Goal: Task Accomplishment & Management: Manage account settings

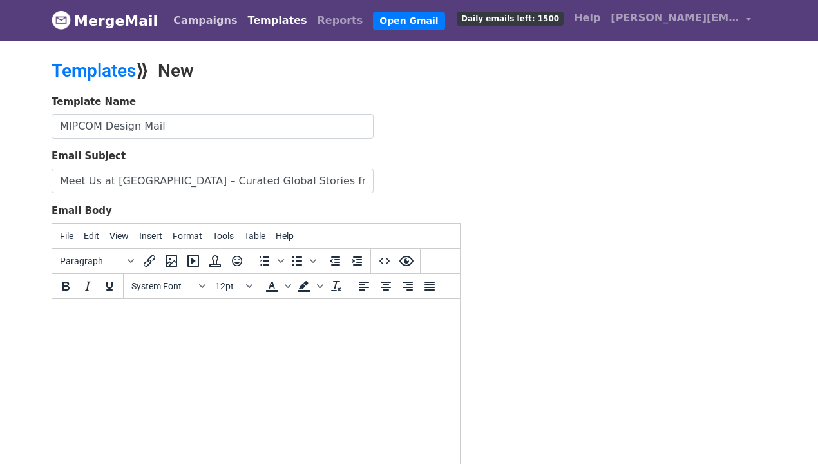
click at [179, 20] on link "Campaigns" at bounding box center [205, 21] width 74 height 26
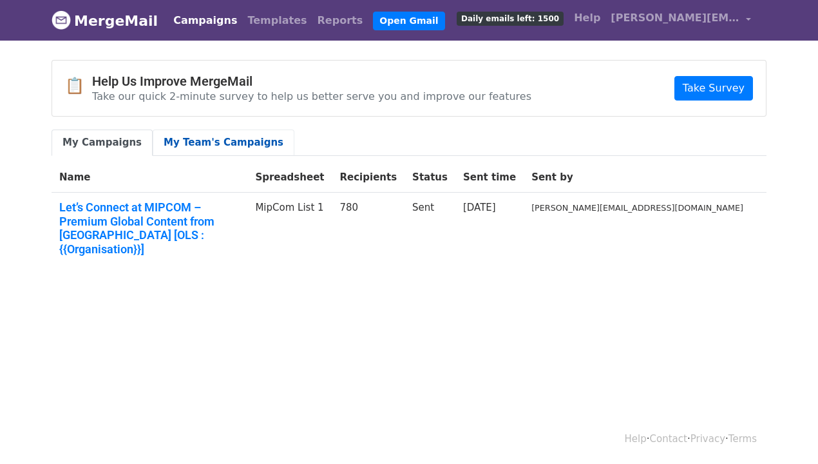
click at [228, 144] on link "My Team's Campaigns" at bounding box center [224, 142] width 142 height 26
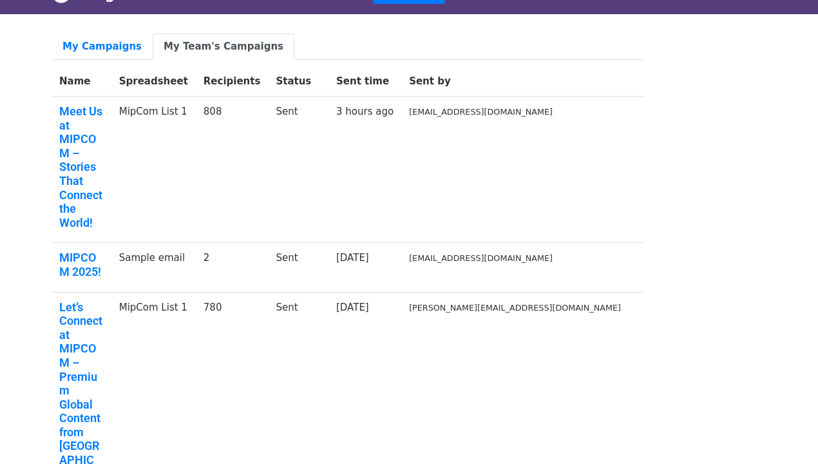
scroll to position [26, 0]
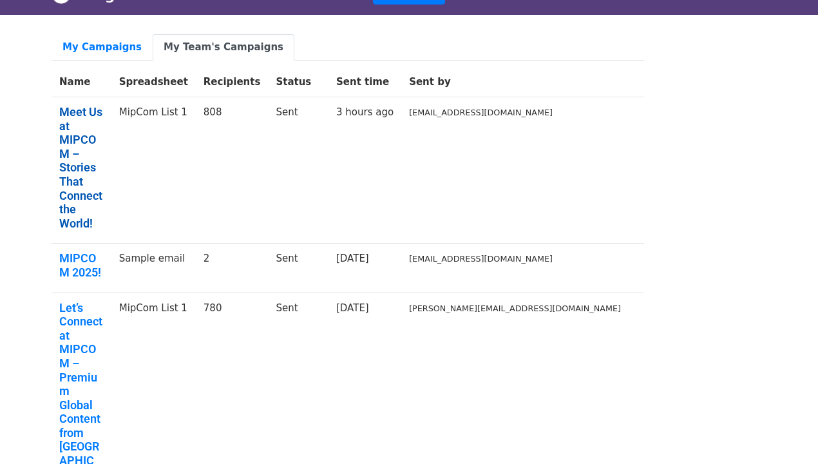
click at [104, 122] on link "Meet Us at MIPCOM – Stories That Connect the World!" at bounding box center [81, 167] width 44 height 125
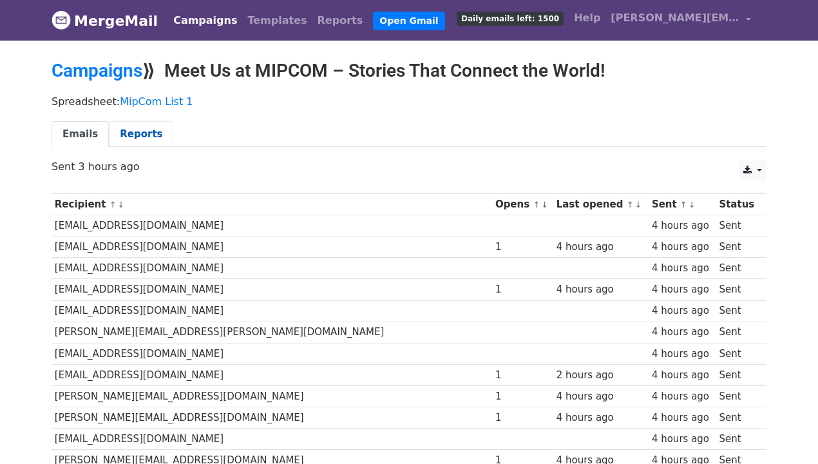
click at [136, 139] on link "Reports" at bounding box center [141, 134] width 64 height 26
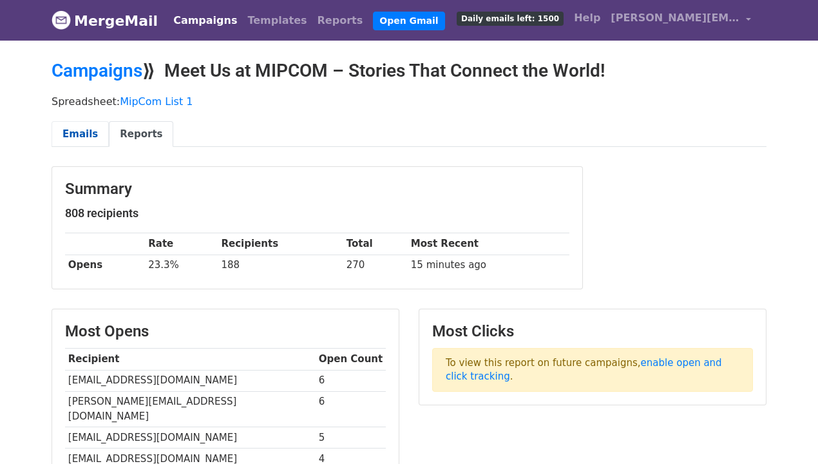
click at [82, 128] on link "Emails" at bounding box center [80, 134] width 57 height 26
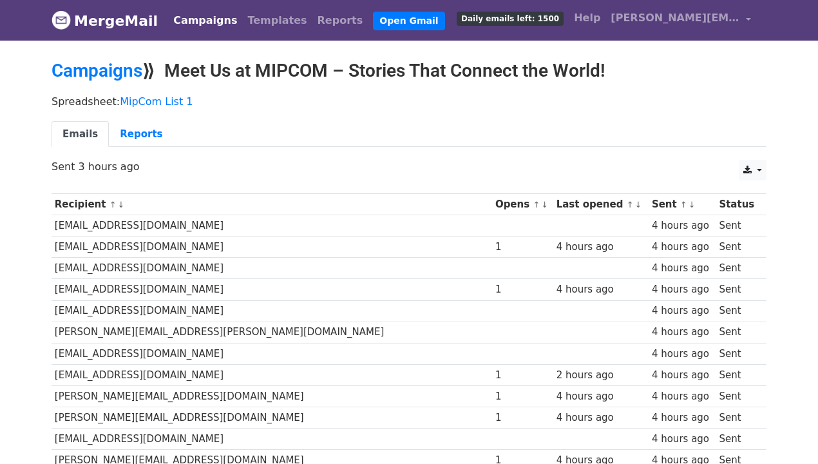
click at [90, 142] on link "Emails" at bounding box center [80, 134] width 57 height 26
